Goal: Find specific page/section: Find specific page/section

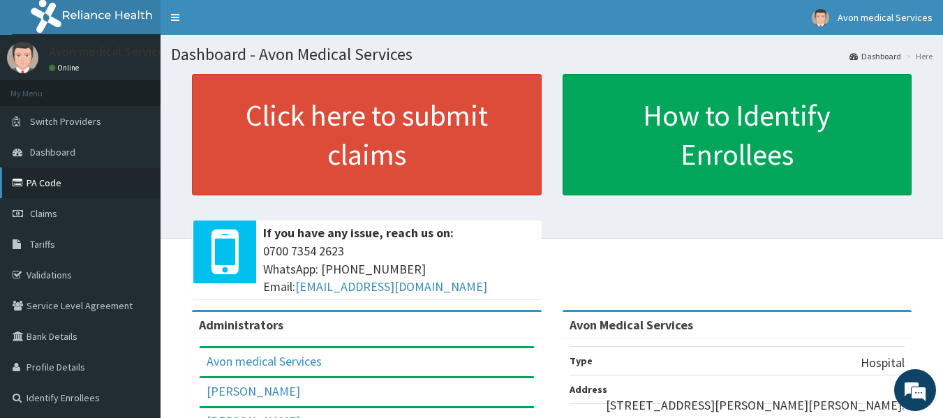
click at [114, 187] on link "PA Code" at bounding box center [80, 183] width 161 height 31
click at [91, 268] on link "Validations" at bounding box center [80, 275] width 161 height 31
